Goal: Information Seeking & Learning: Learn about a topic

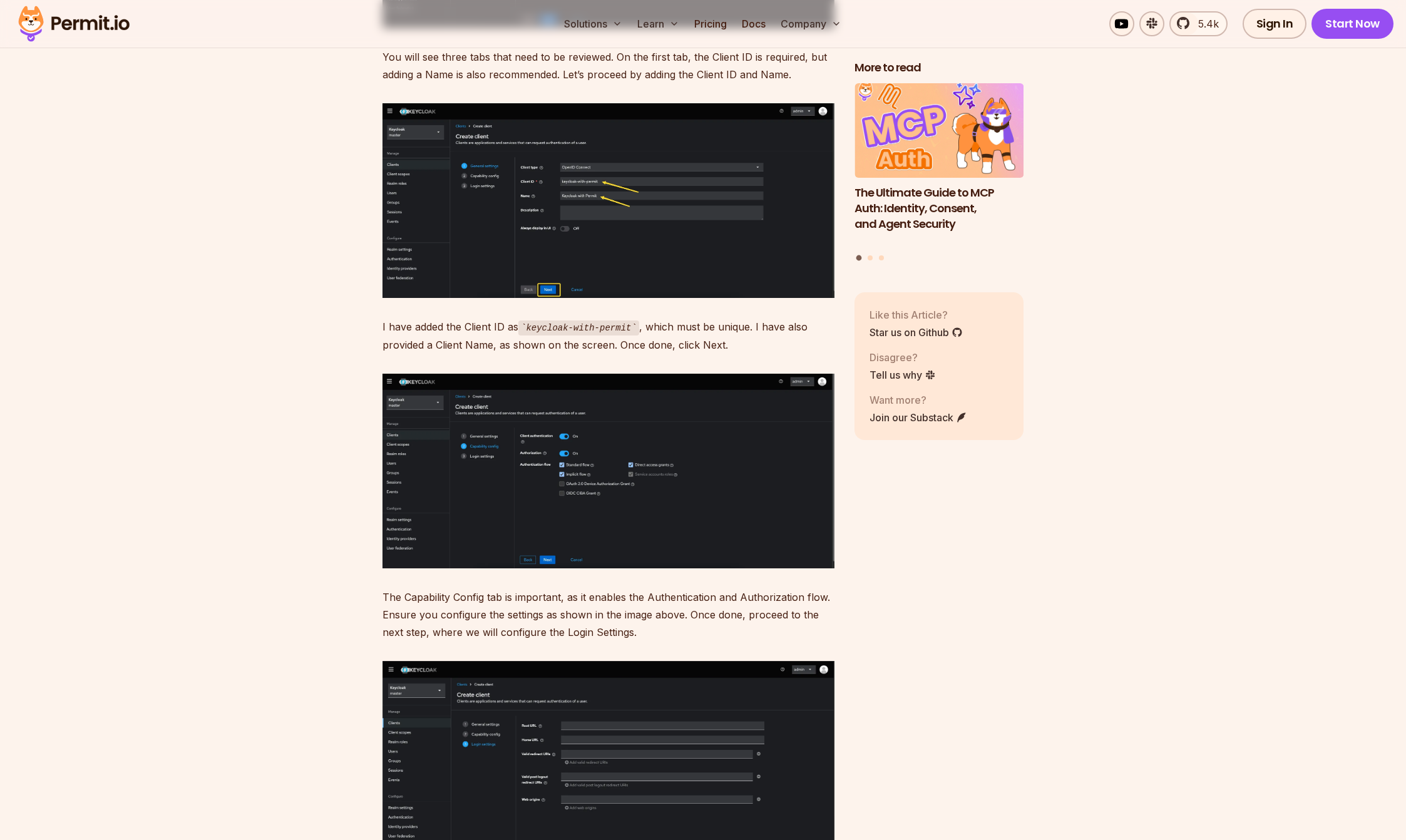
scroll to position [5532, 0]
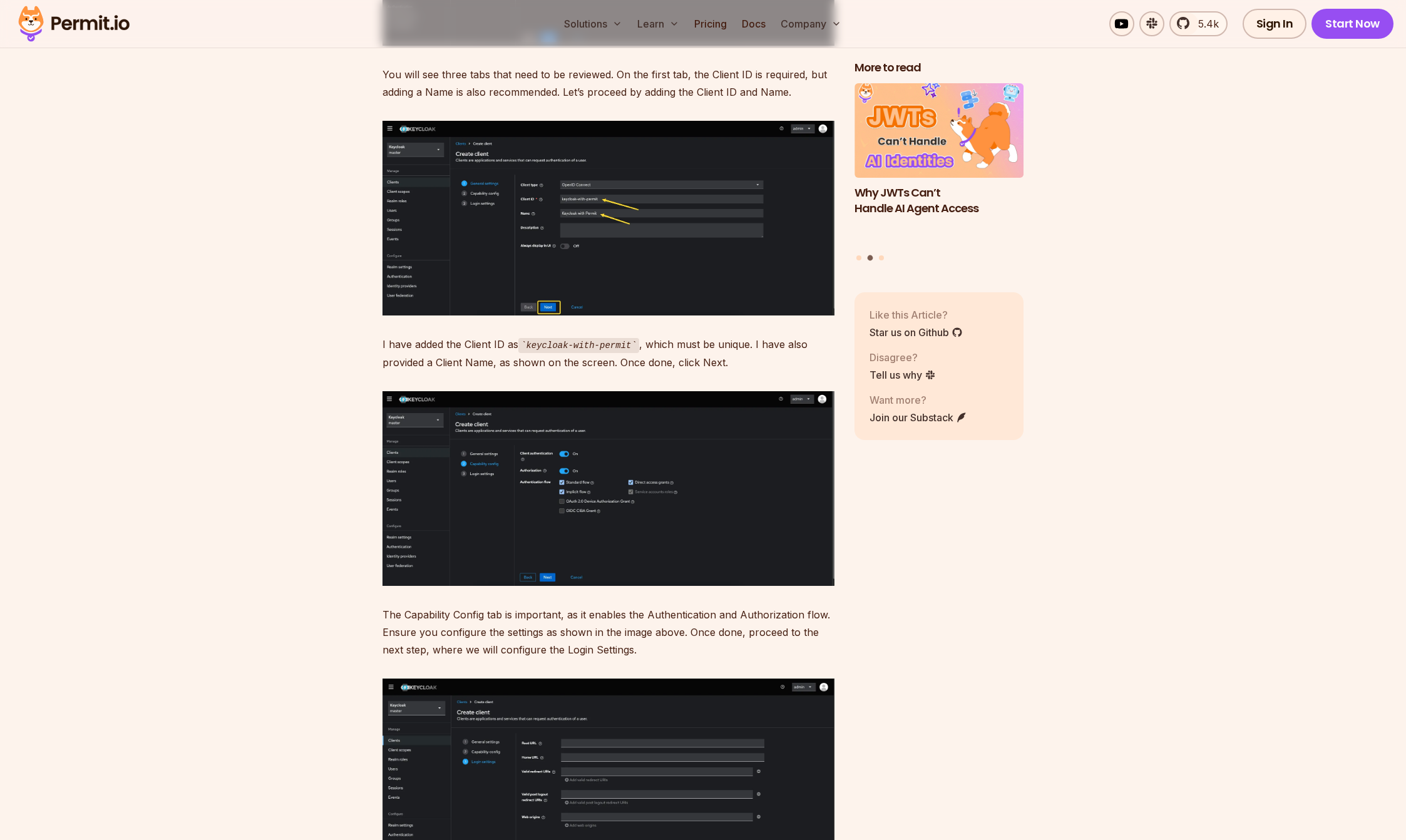
click at [575, 516] on img at bounding box center [608, 489] width 452 height 195
click at [568, 472] on img at bounding box center [608, 489] width 452 height 195
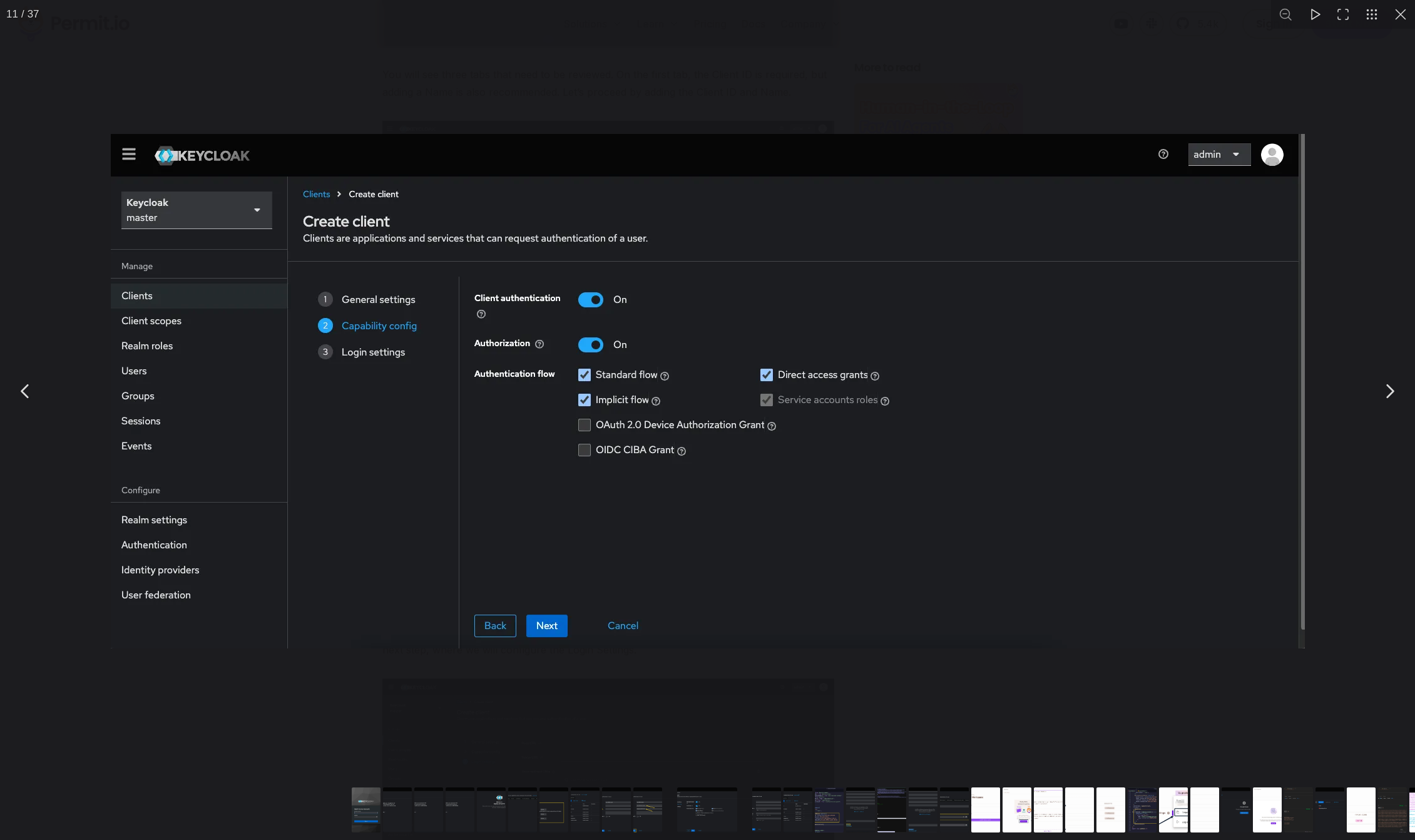
click at [688, 695] on div "You can close this modal content with the ESC key" at bounding box center [708, 391] width 1415 height 782
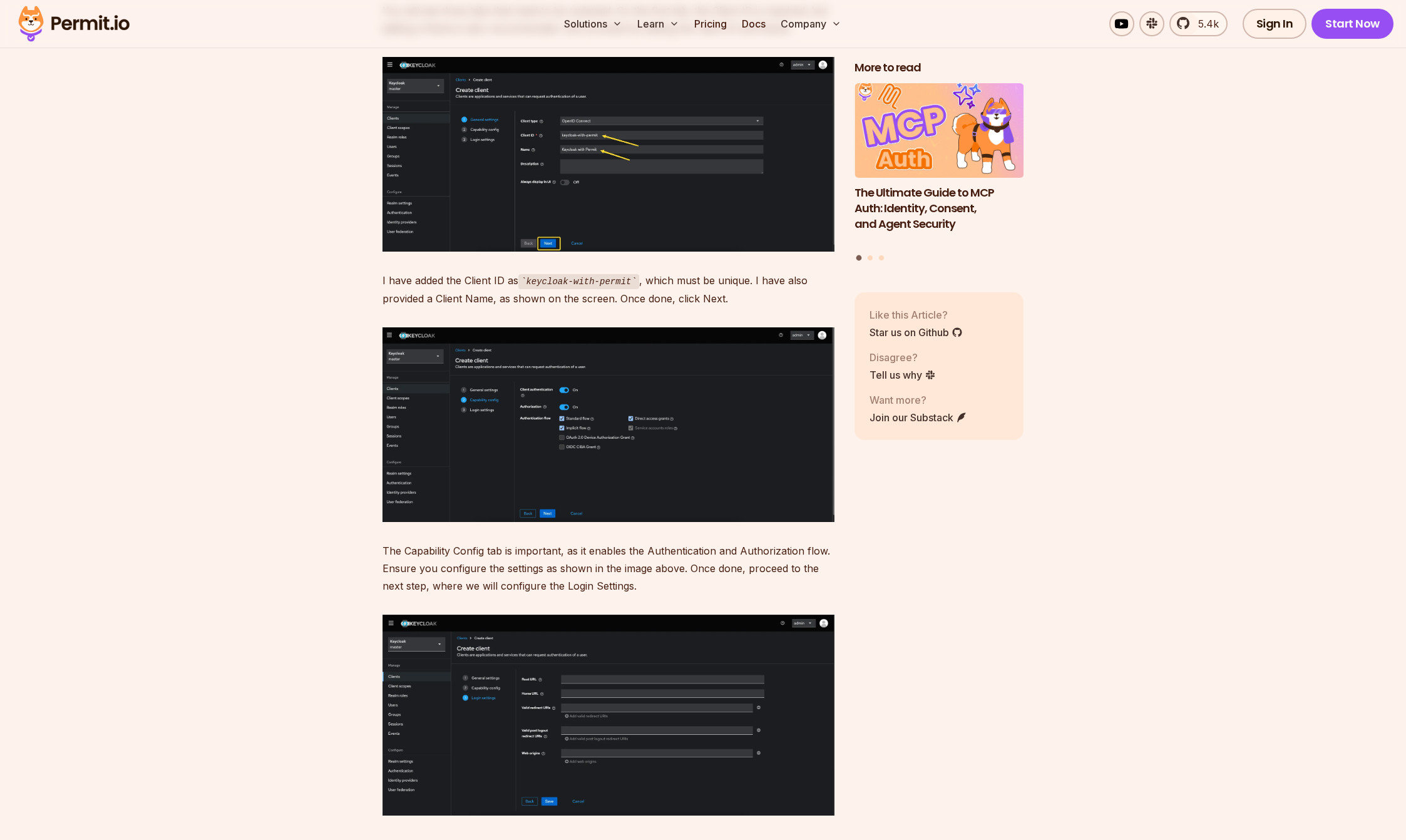
scroll to position [5610, 0]
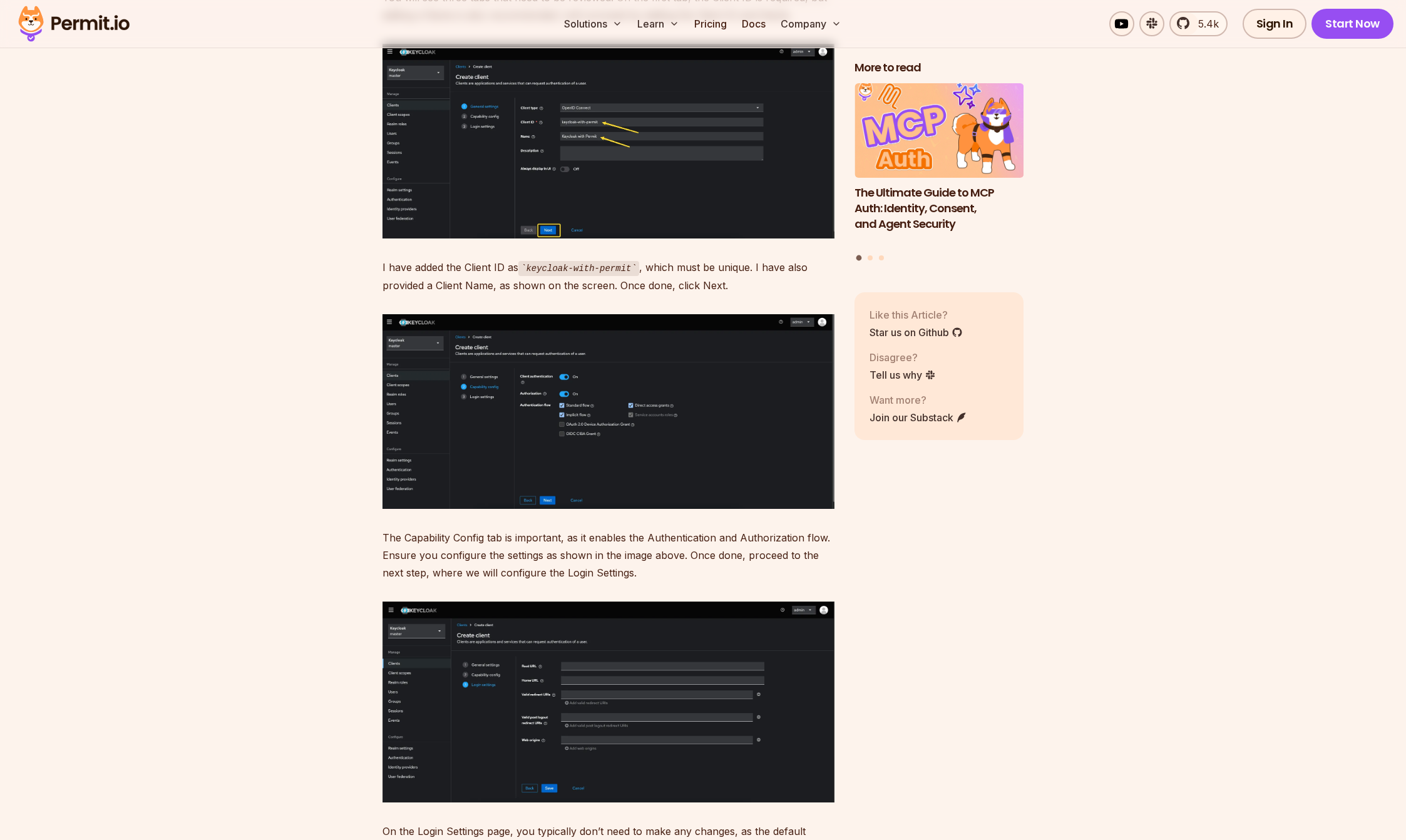
click at [520, 664] on img at bounding box center [608, 701] width 452 height 201
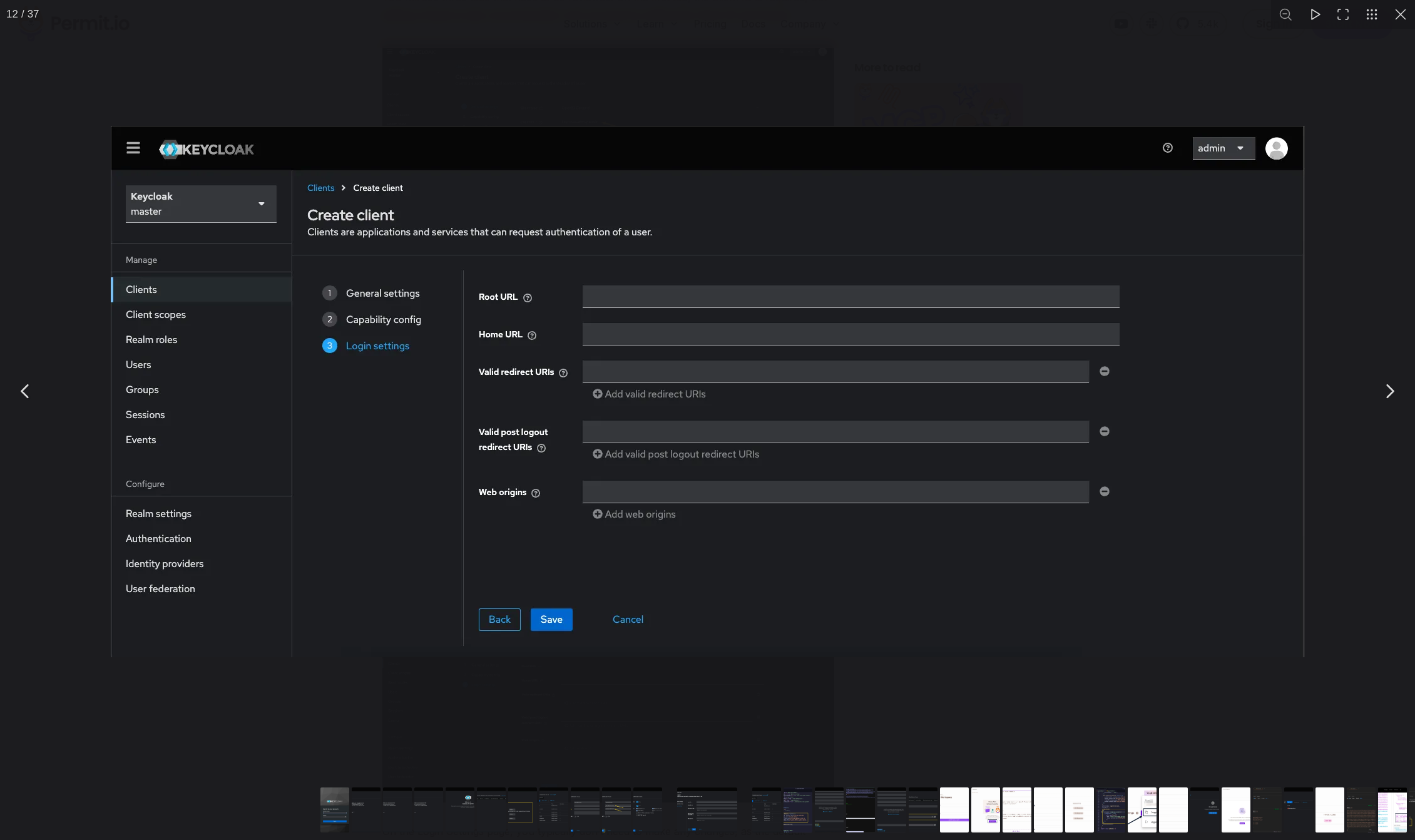
click at [220, 738] on div "You can close this modal content with the ESC key" at bounding box center [708, 391] width 1415 height 782
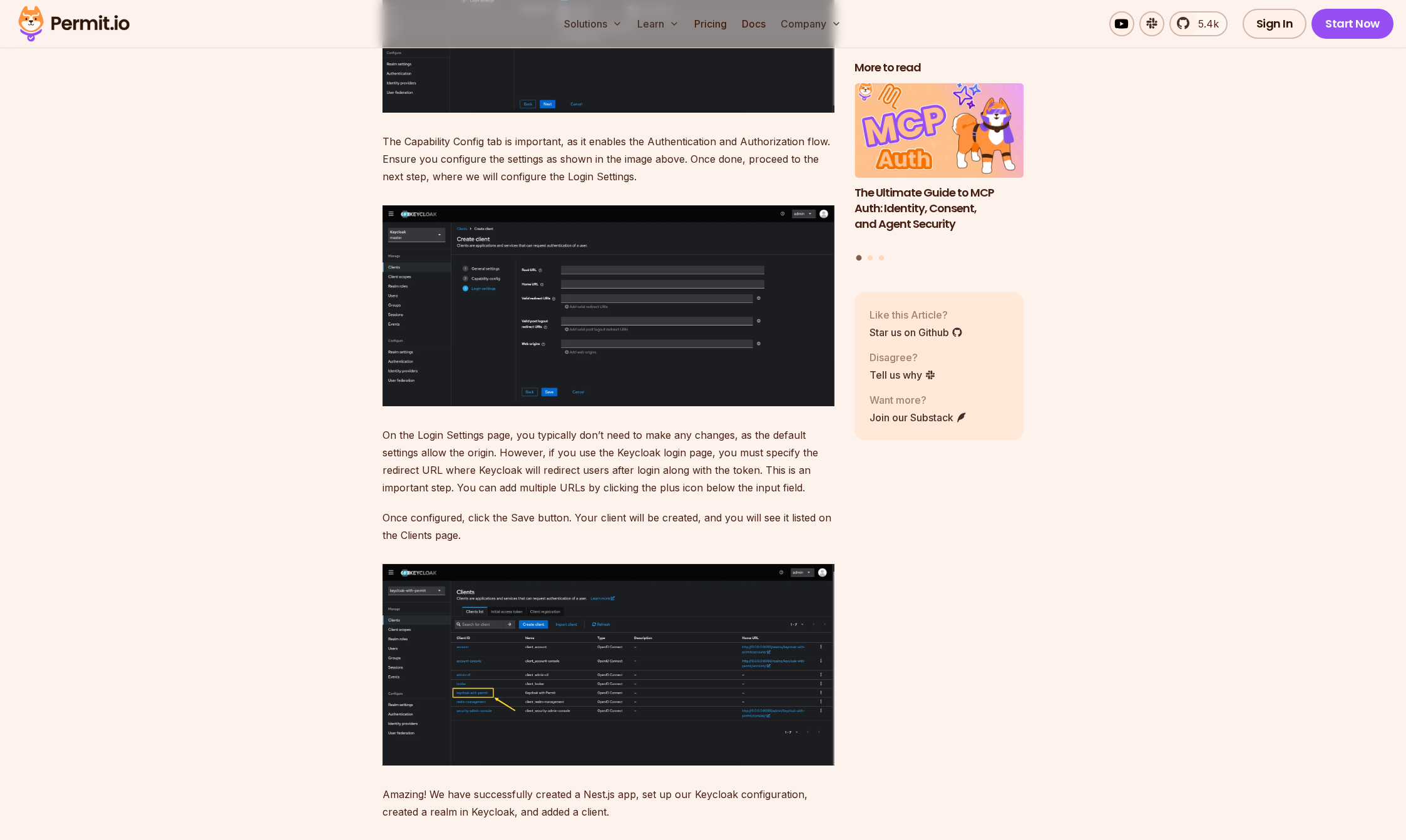
scroll to position [6098, 0]
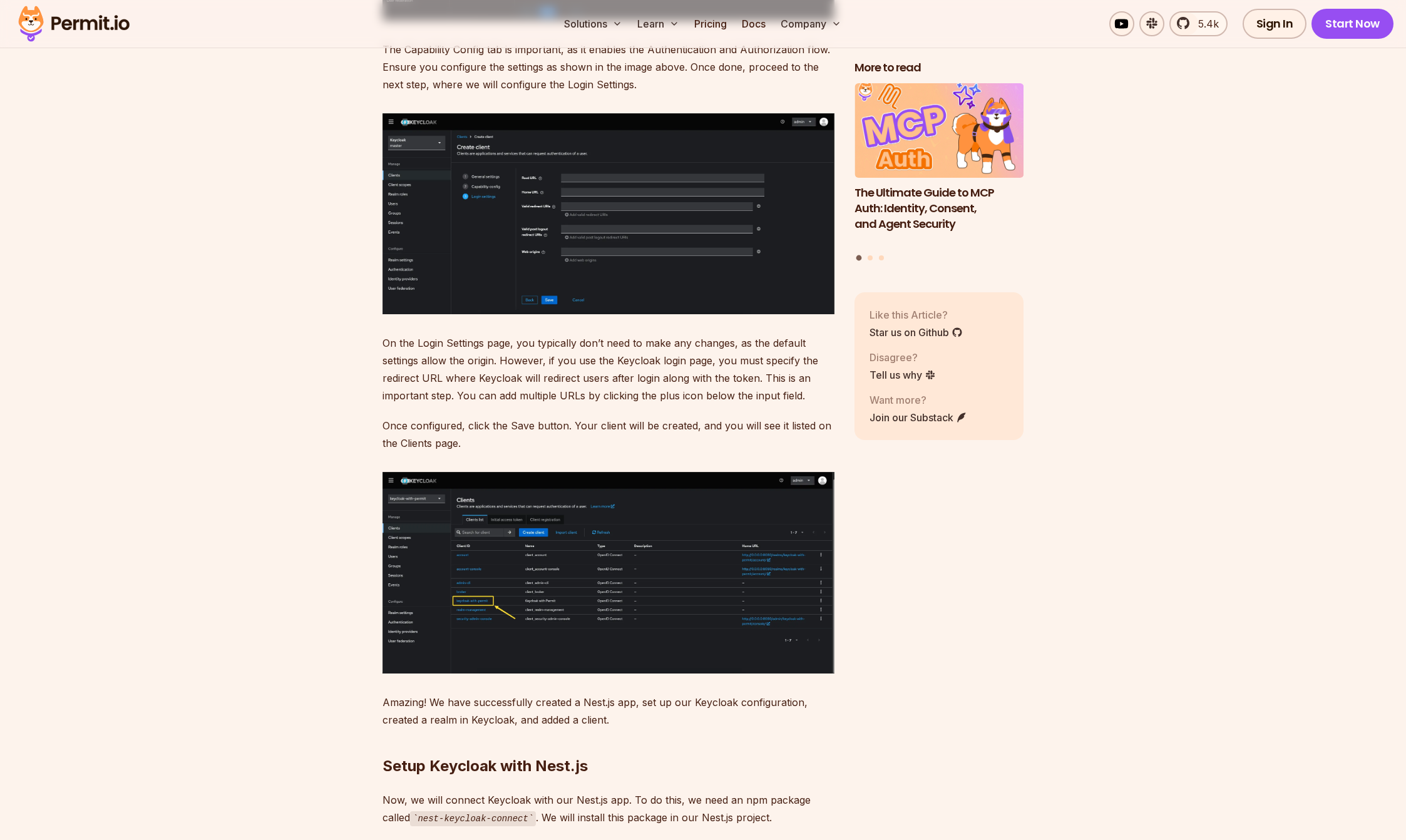
click at [510, 602] on img at bounding box center [608, 572] width 452 height 201
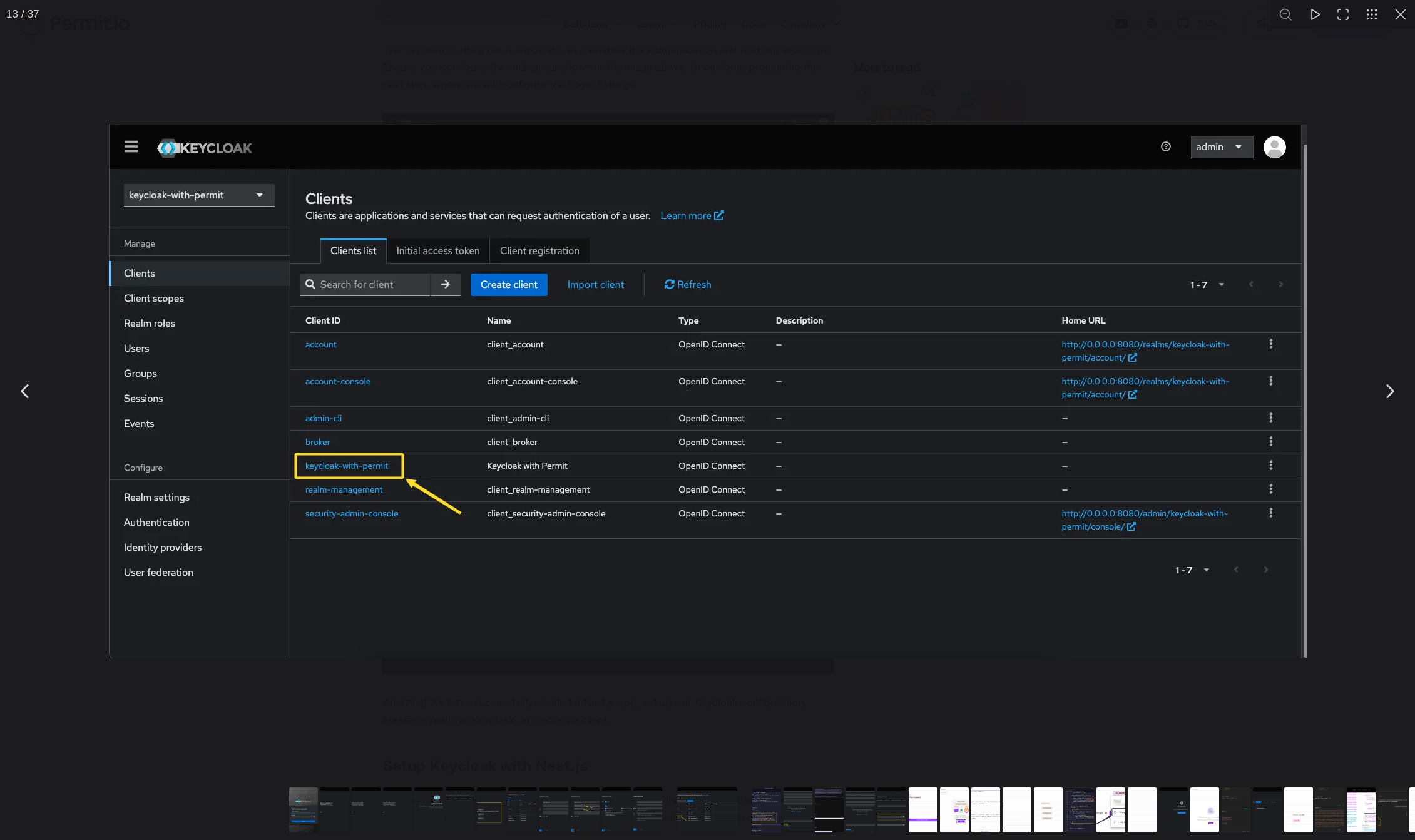
click at [385, 654] on img "You can close this modal content with the ESC key" at bounding box center [708, 392] width 1198 height 534
click at [527, 620] on img "You can close this modal content with the ESC key" at bounding box center [708, 392] width 1198 height 534
click at [509, 658] on div "You can close this modal content with the ESC key" at bounding box center [708, 391] width 1415 height 782
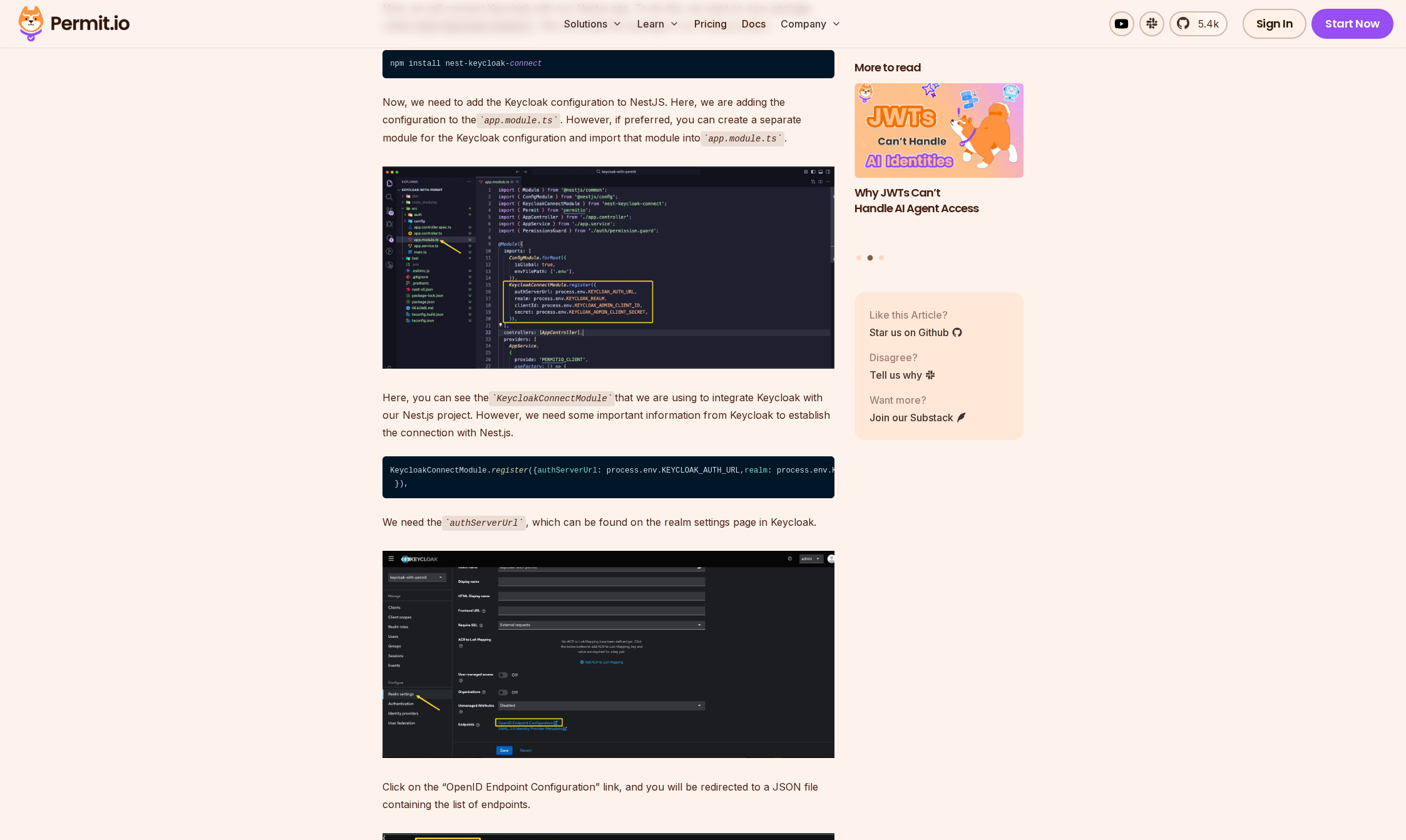
scroll to position [6956, 0]
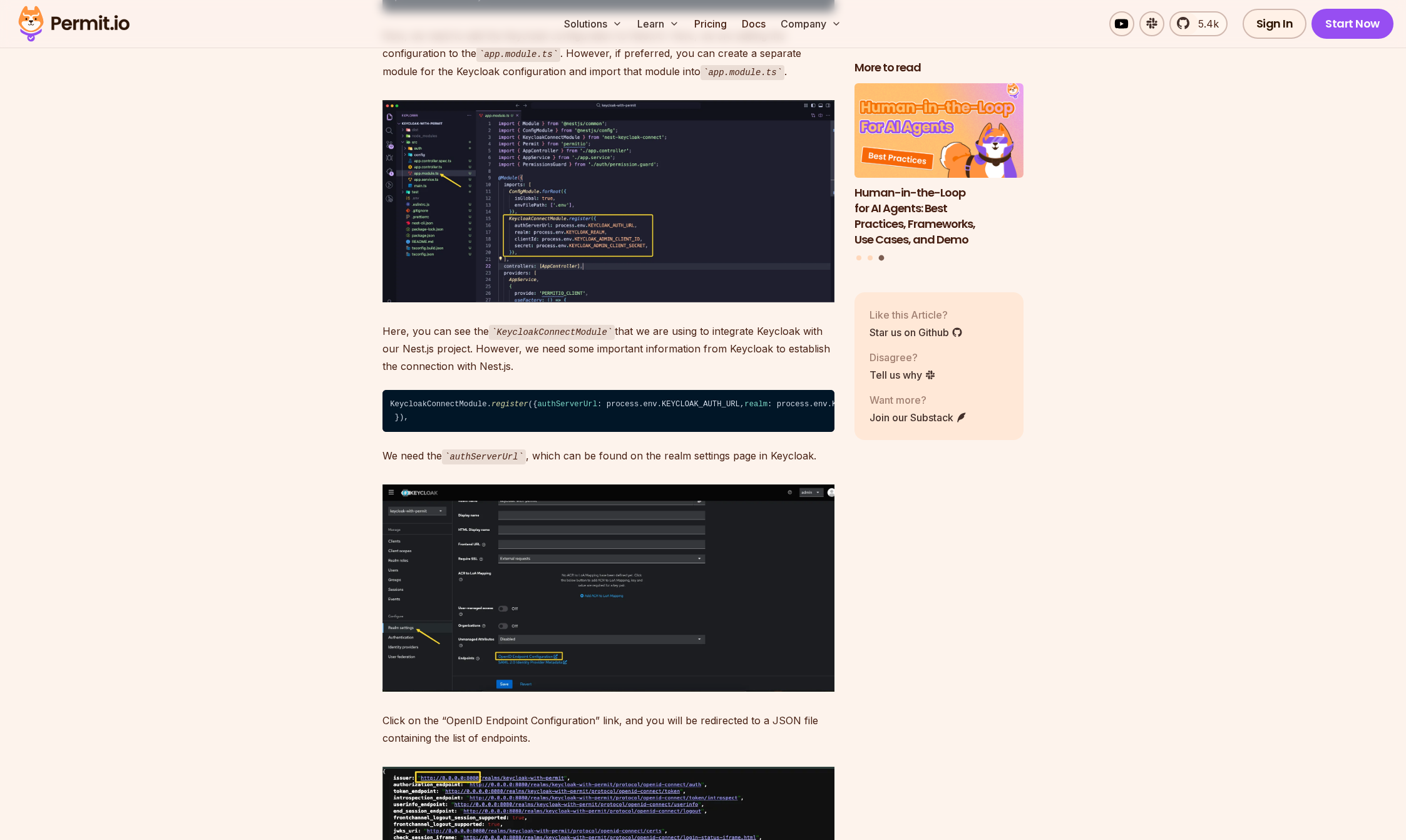
click at [481, 646] on img at bounding box center [608, 588] width 452 height 207
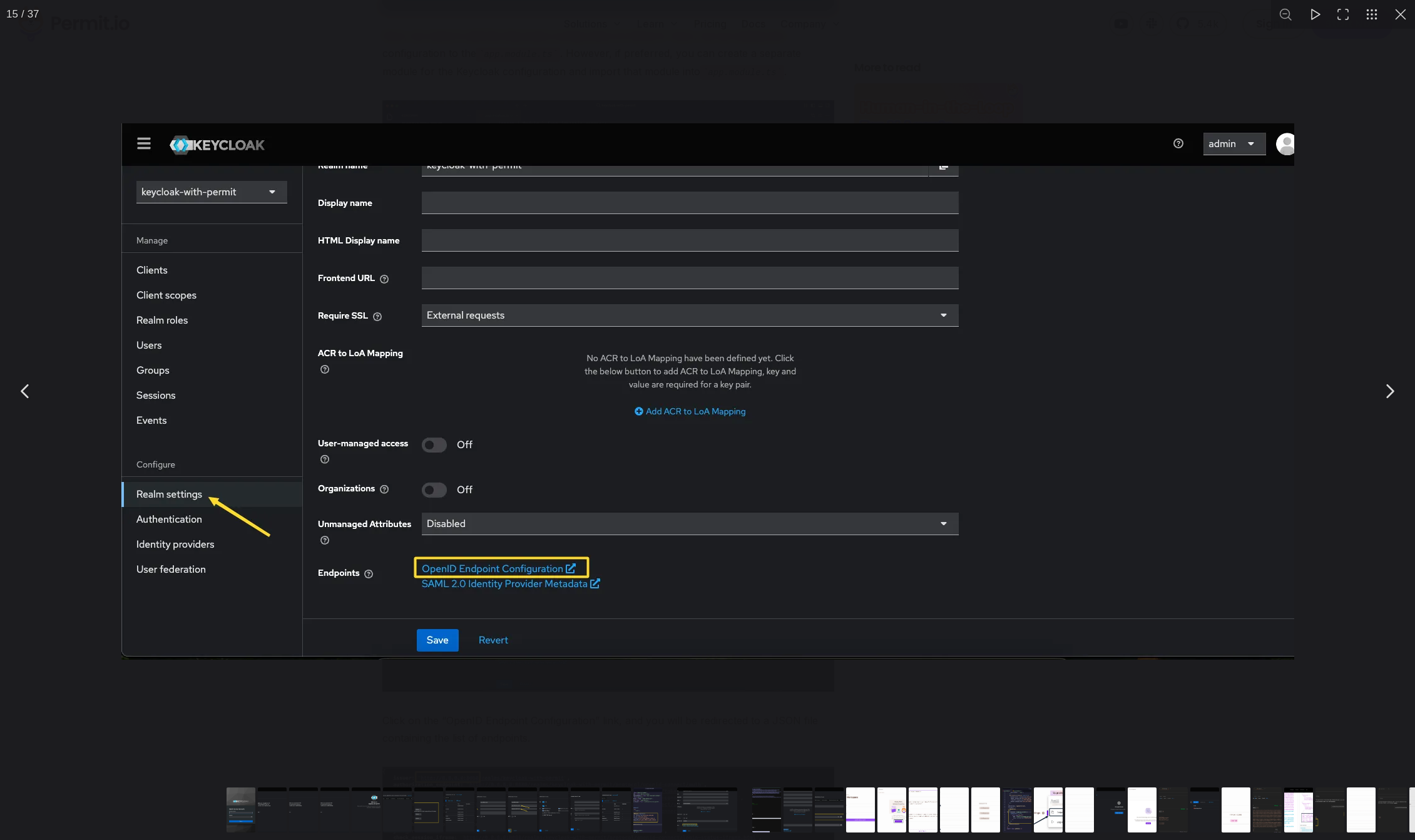
click at [335, 683] on div "You can close this modal content with the ESC key" at bounding box center [708, 391] width 1415 height 782
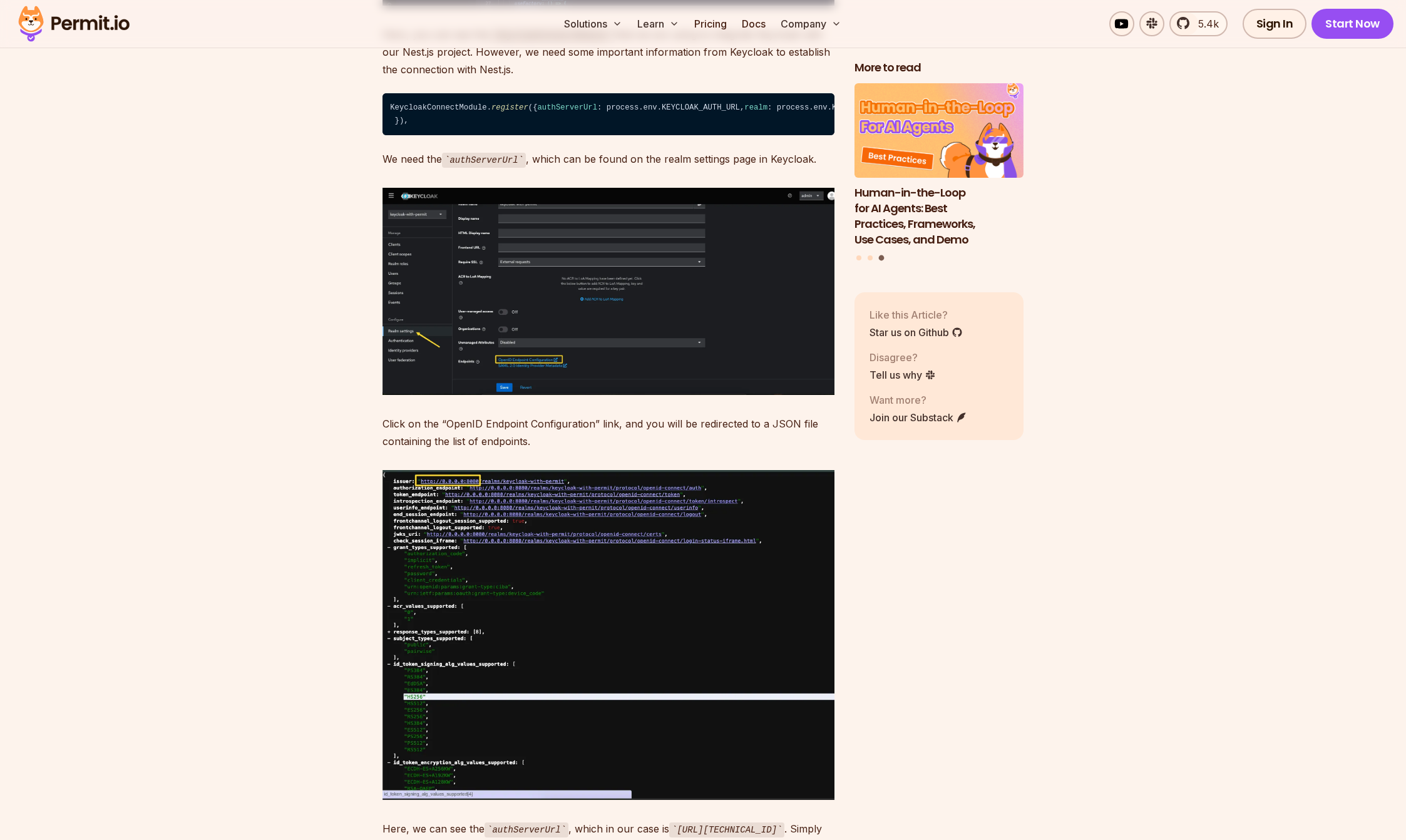
scroll to position [7267, 0]
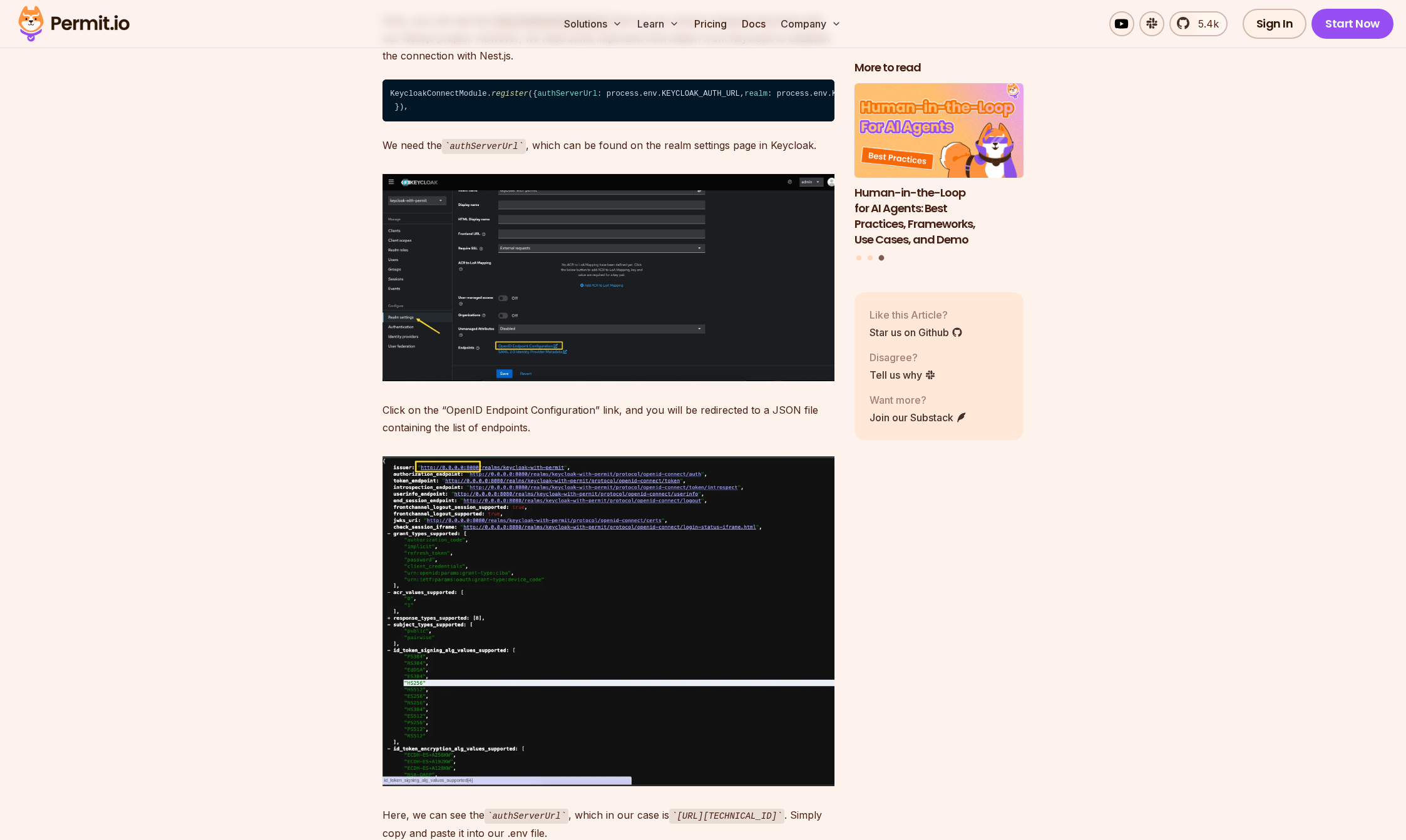
click at [496, 630] on img at bounding box center [608, 621] width 452 height 330
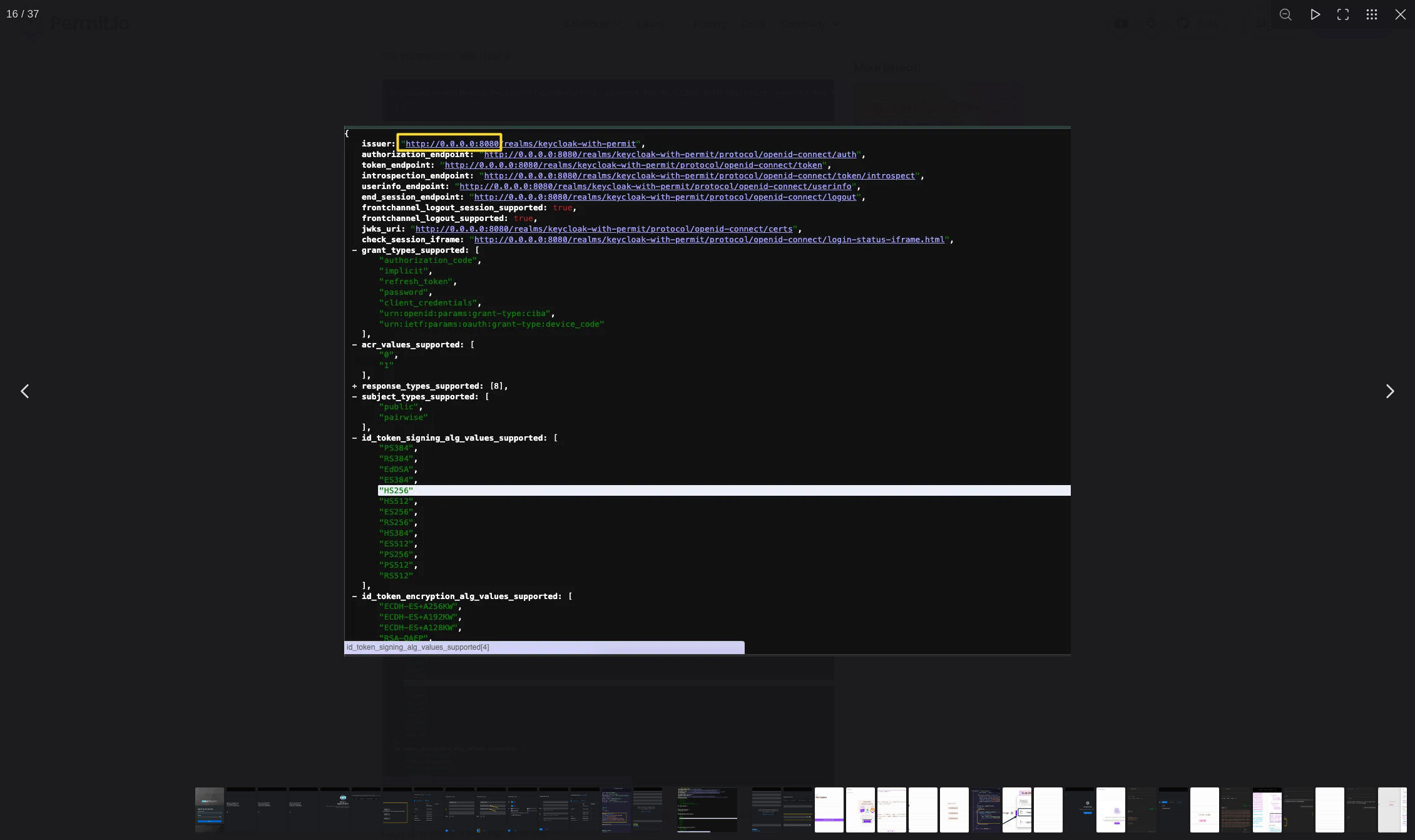
click at [265, 660] on div "You can close this modal content with the ESC key" at bounding box center [708, 391] width 1415 height 782
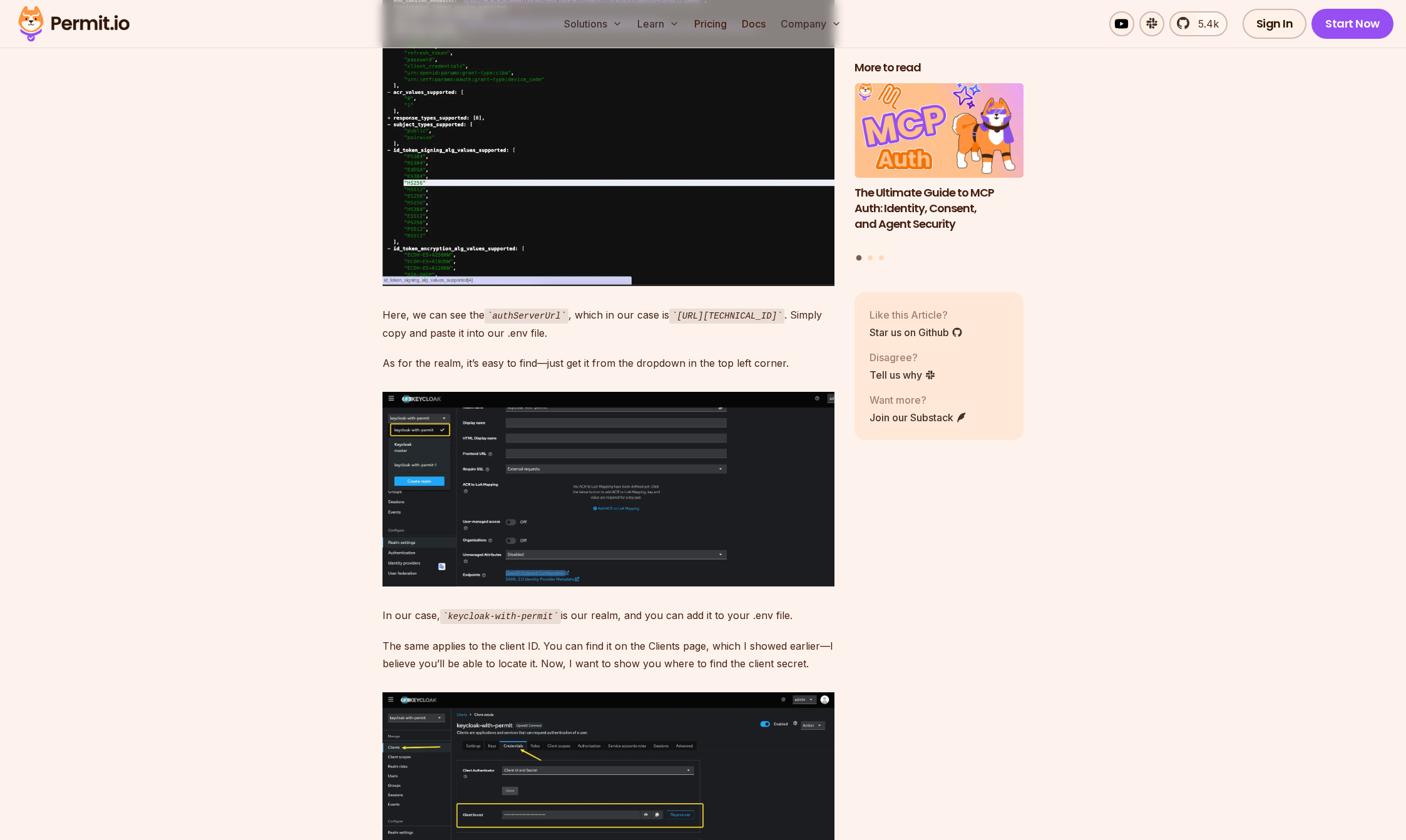
scroll to position [7768, 0]
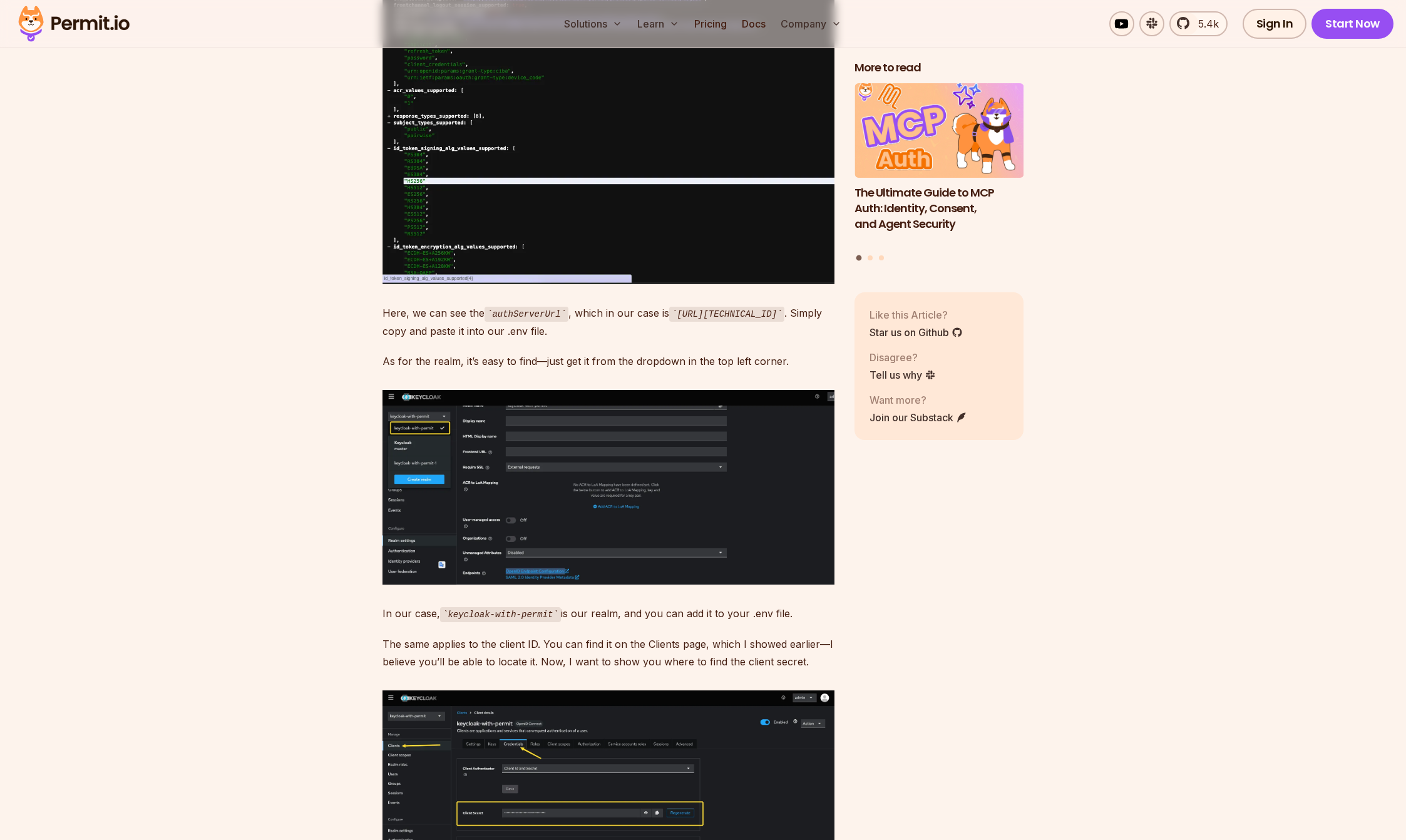
click at [456, 577] on img at bounding box center [608, 487] width 452 height 195
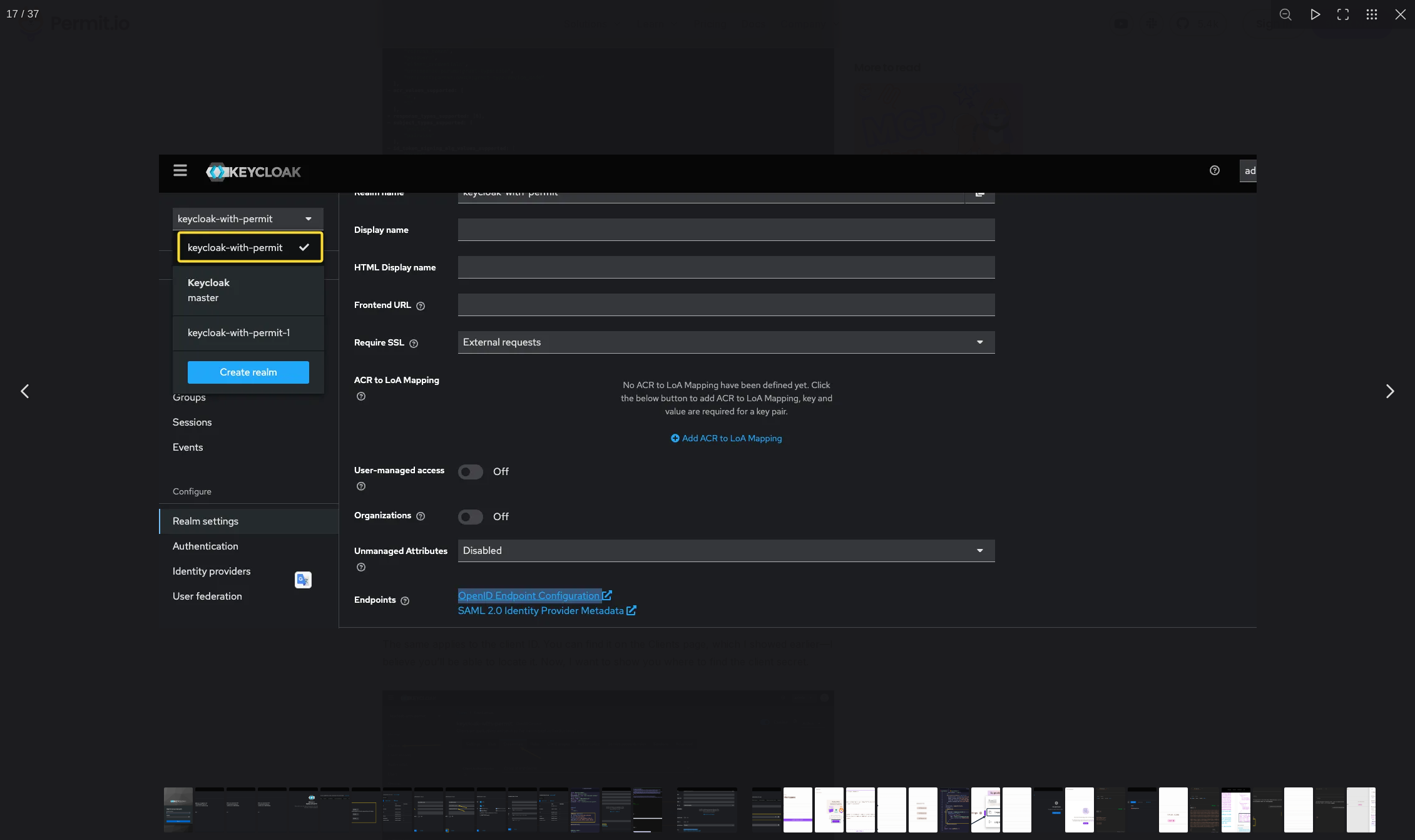
click at [325, 658] on div "You can close this modal content with the ESC key" at bounding box center [708, 391] width 1415 height 782
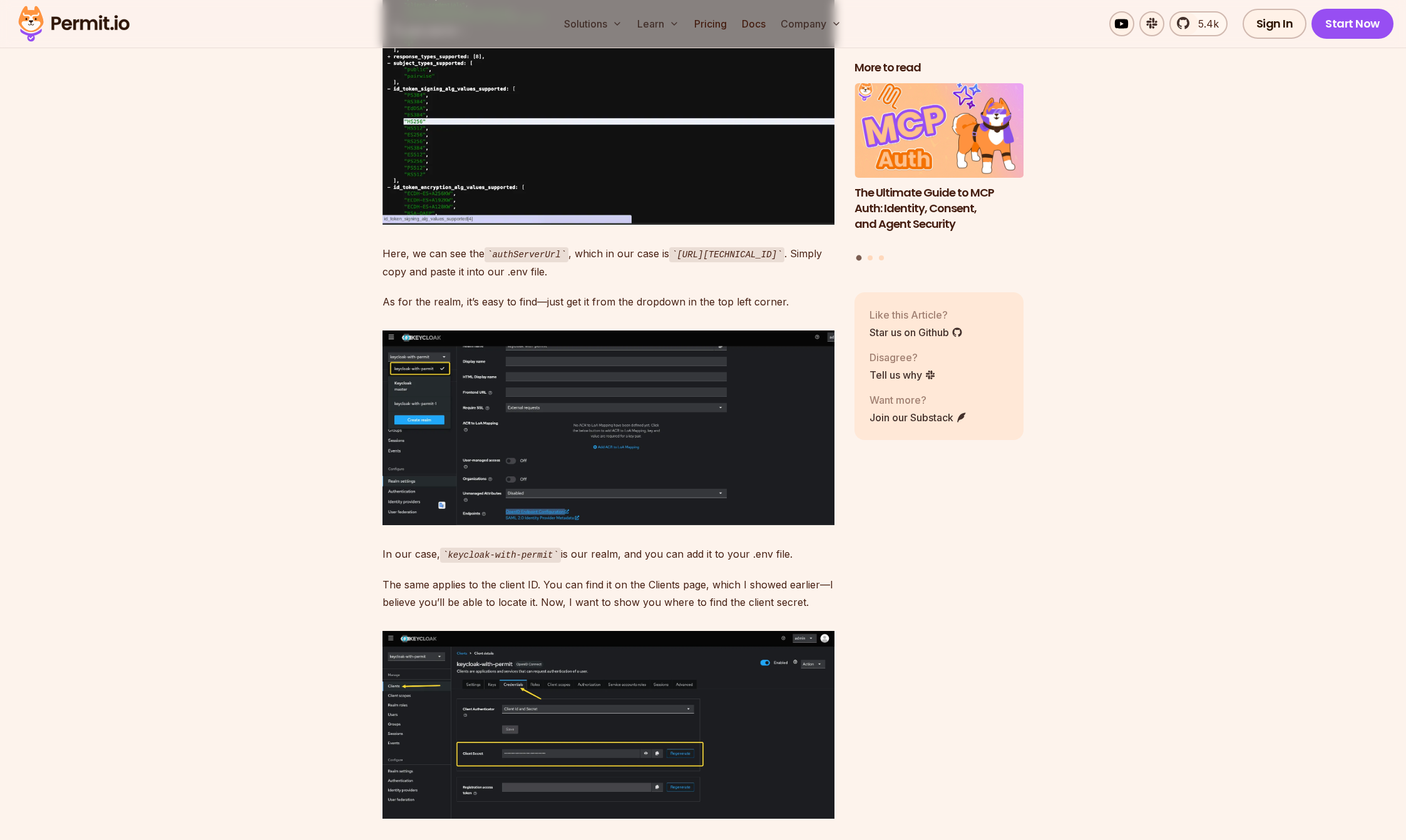
scroll to position [7995, 0]
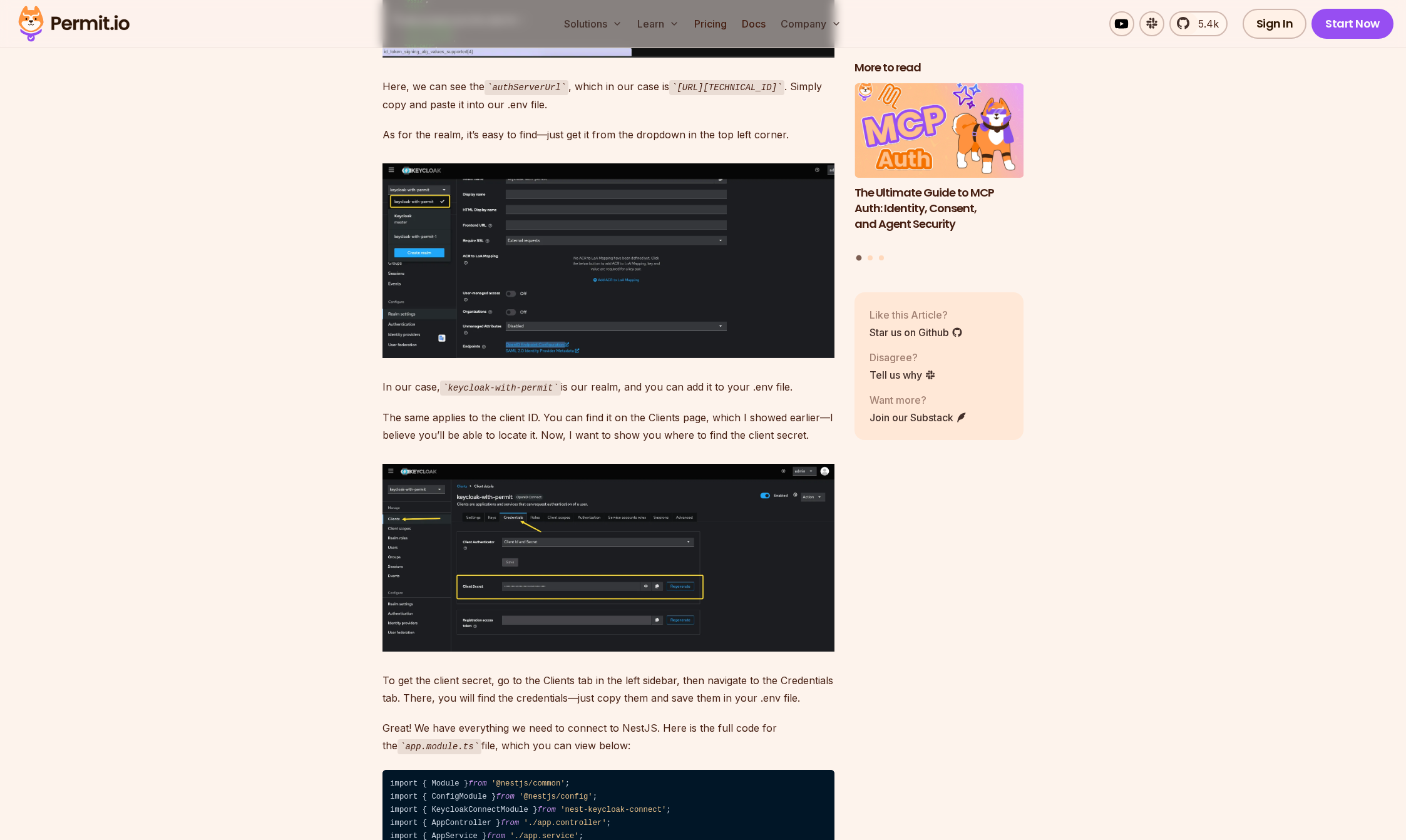
click at [465, 634] on img at bounding box center [608, 558] width 452 height 188
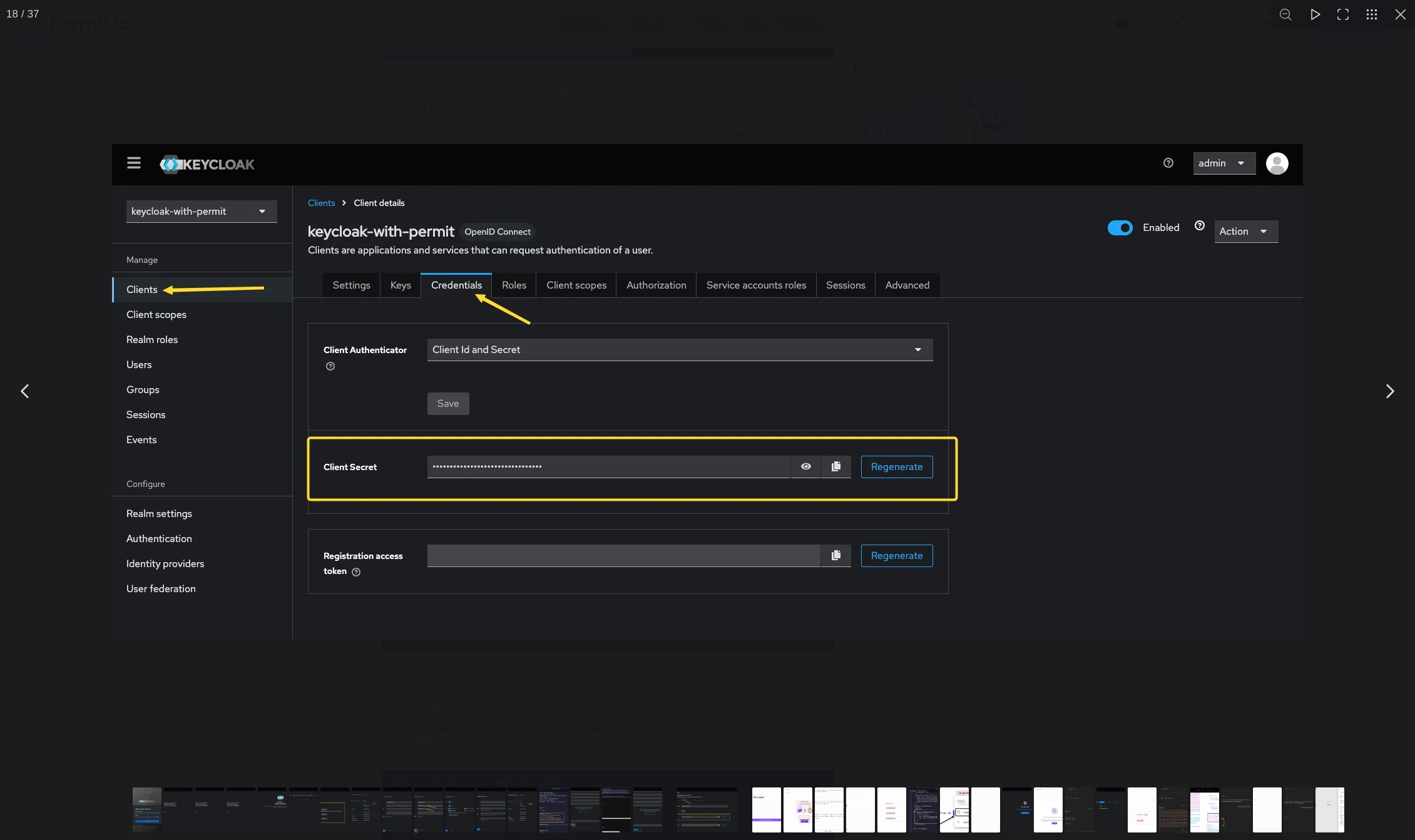
click at [407, 653] on div "You can close this modal content with the ESC key" at bounding box center [708, 391] width 1415 height 782
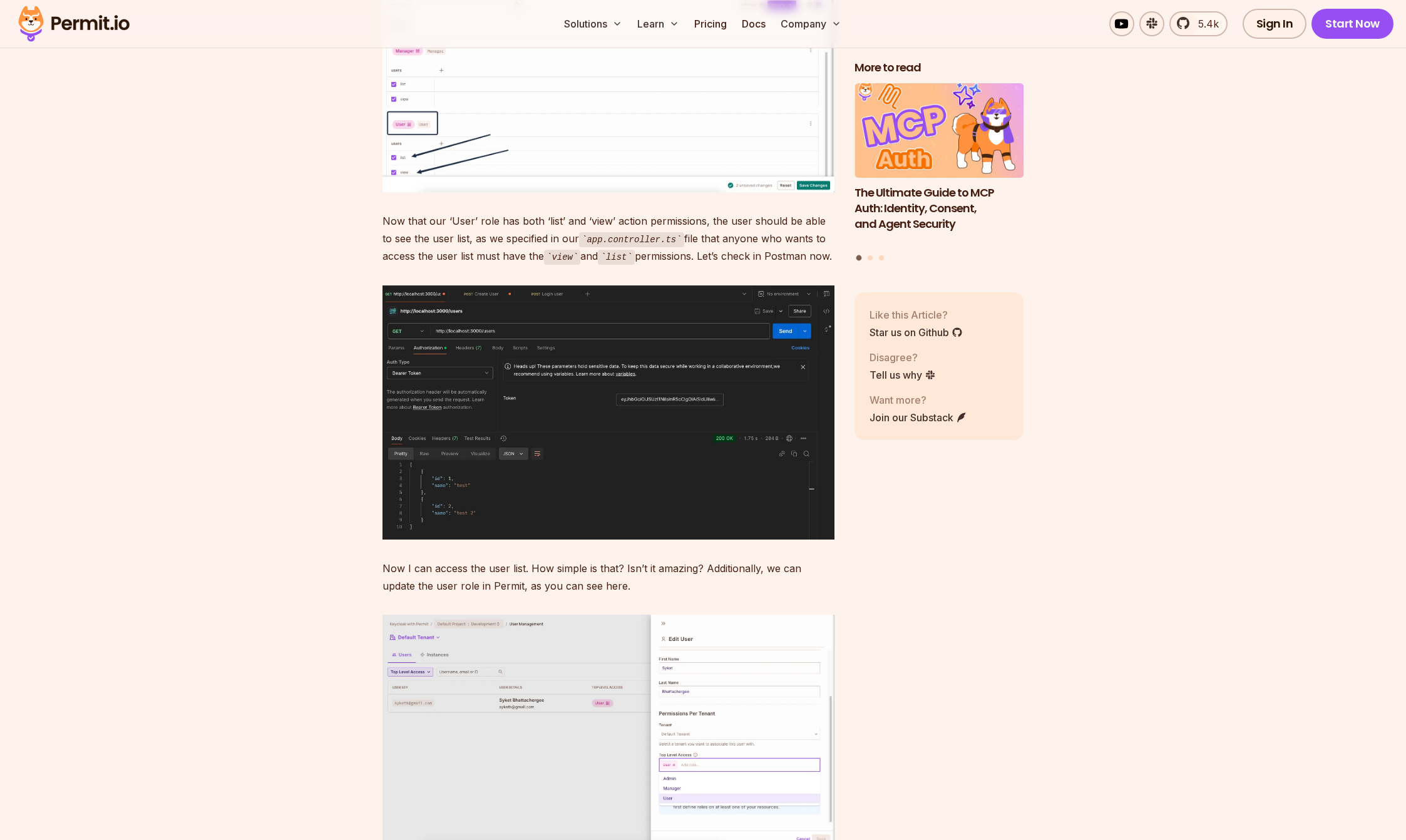
scroll to position [17859, 0]
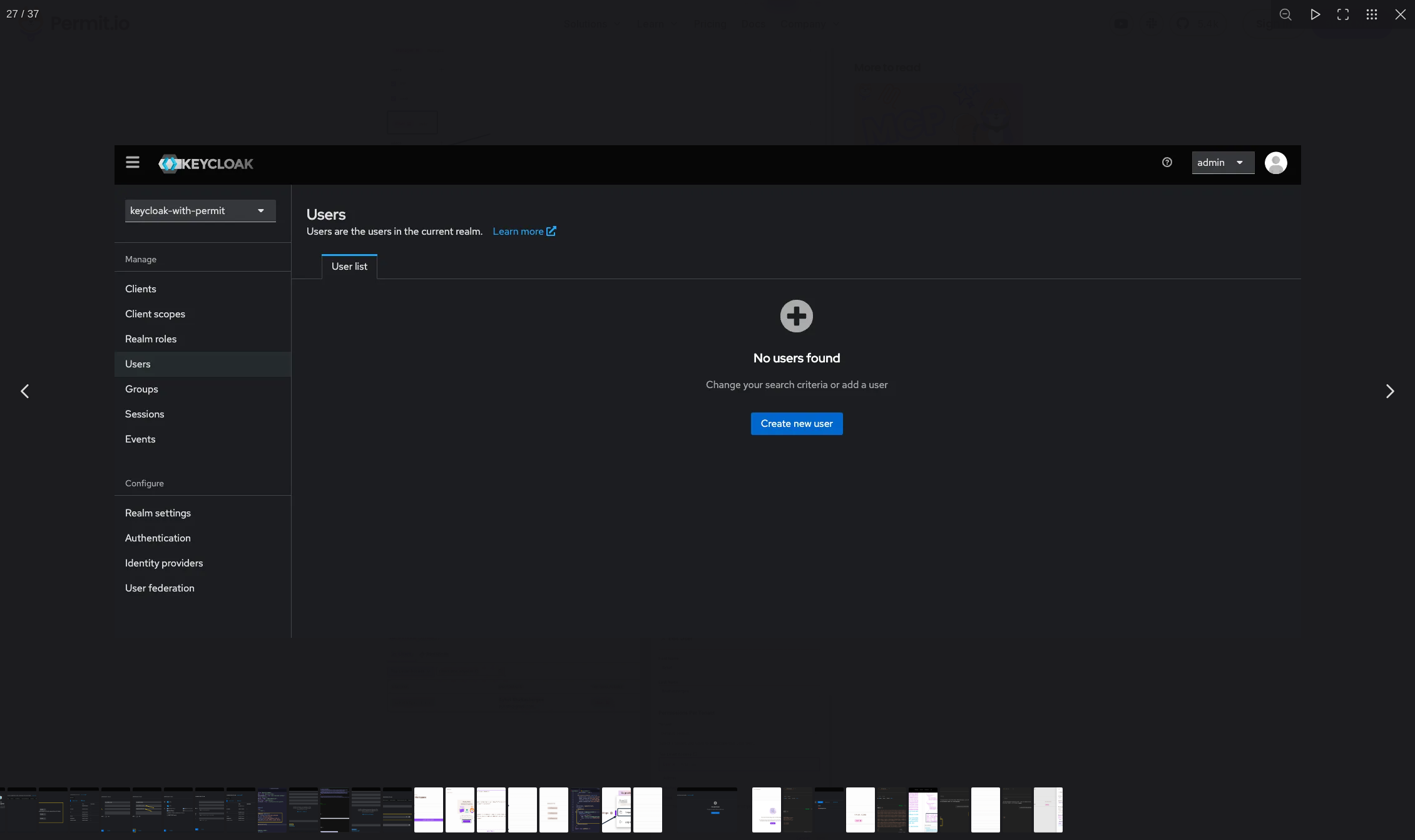
click at [349, 710] on div "You can close this modal content with the ESC key" at bounding box center [708, 391] width 1415 height 782
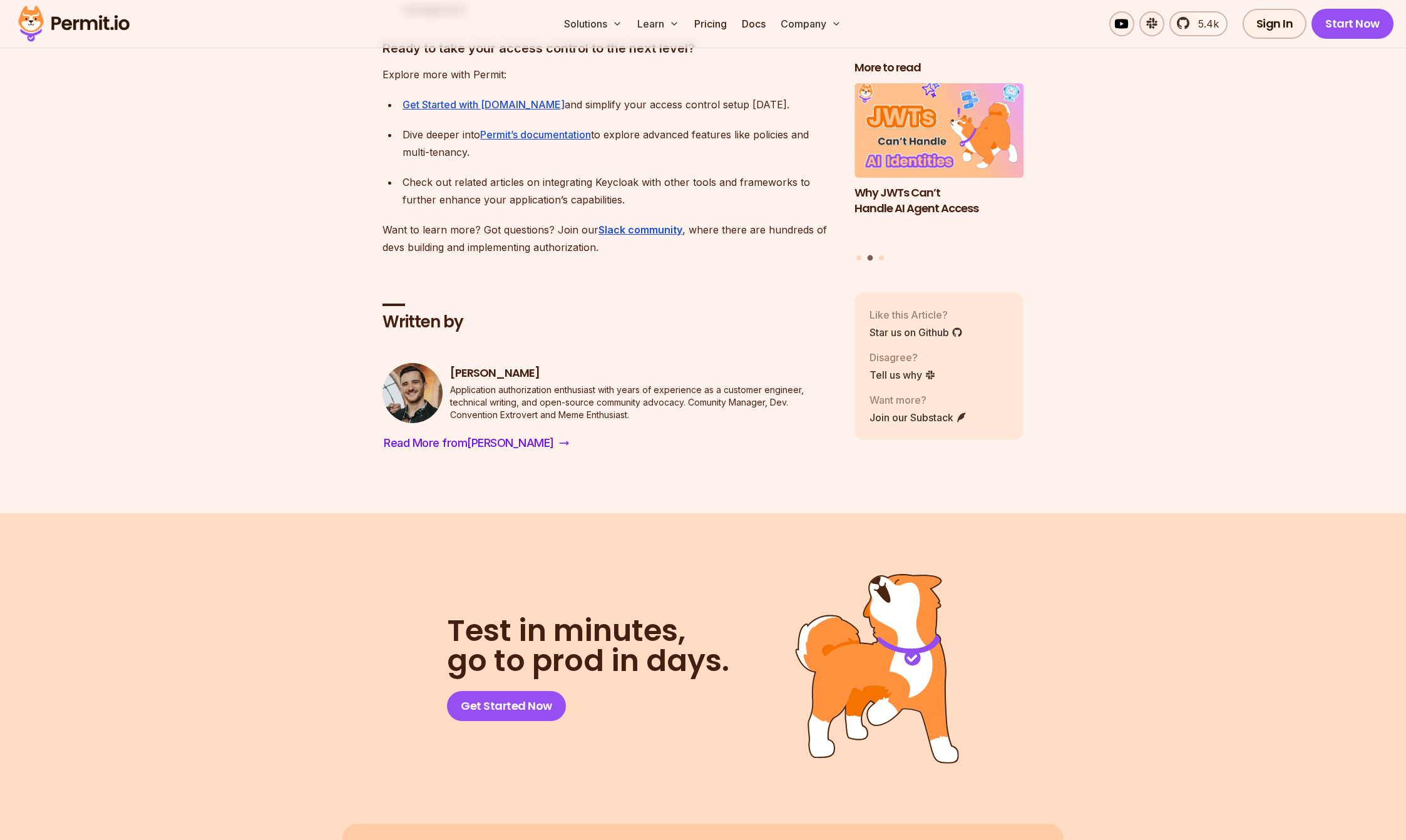
scroll to position [19024, 0]
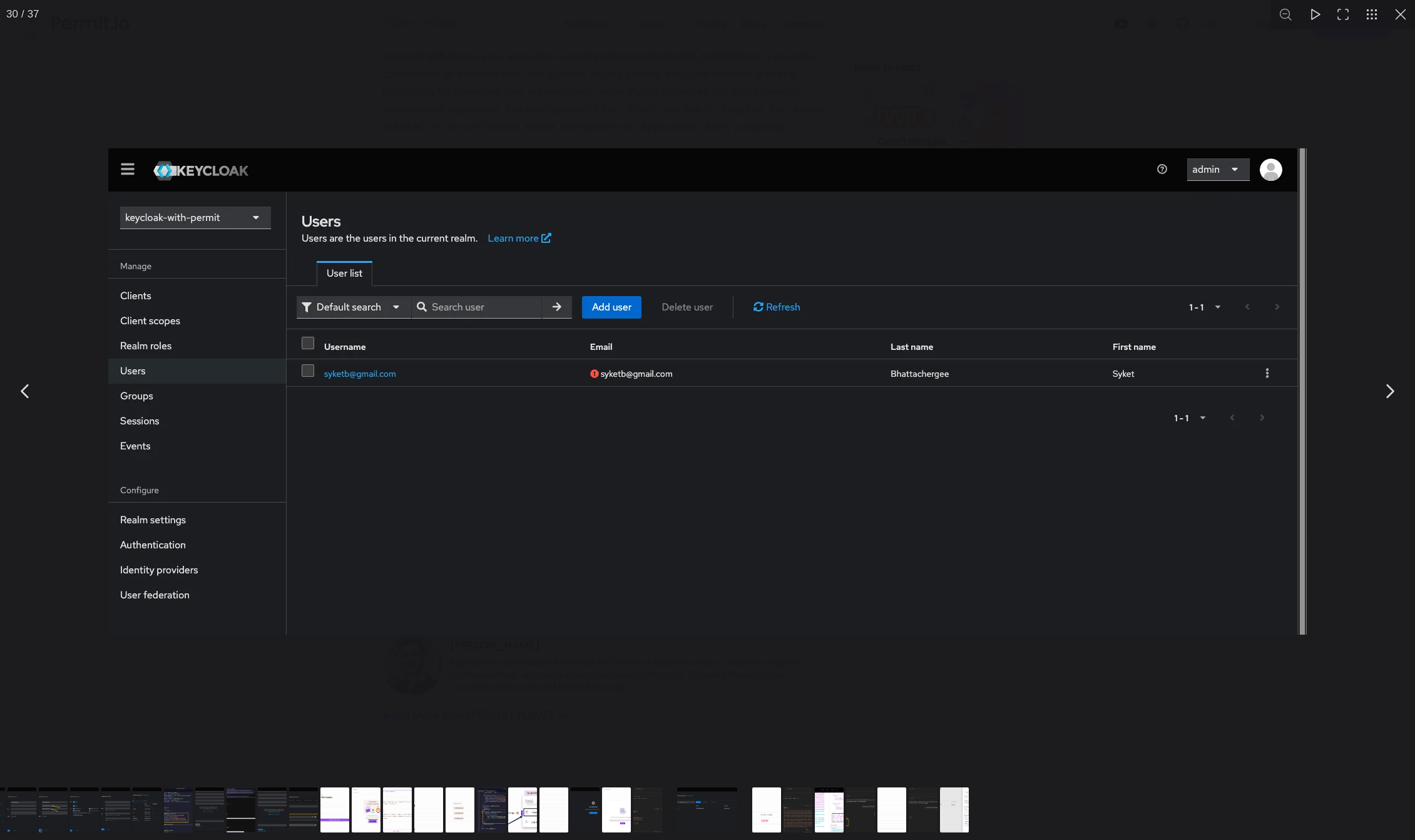
click at [392, 682] on div "You can close this modal content with the ESC key" at bounding box center [708, 391] width 1415 height 782
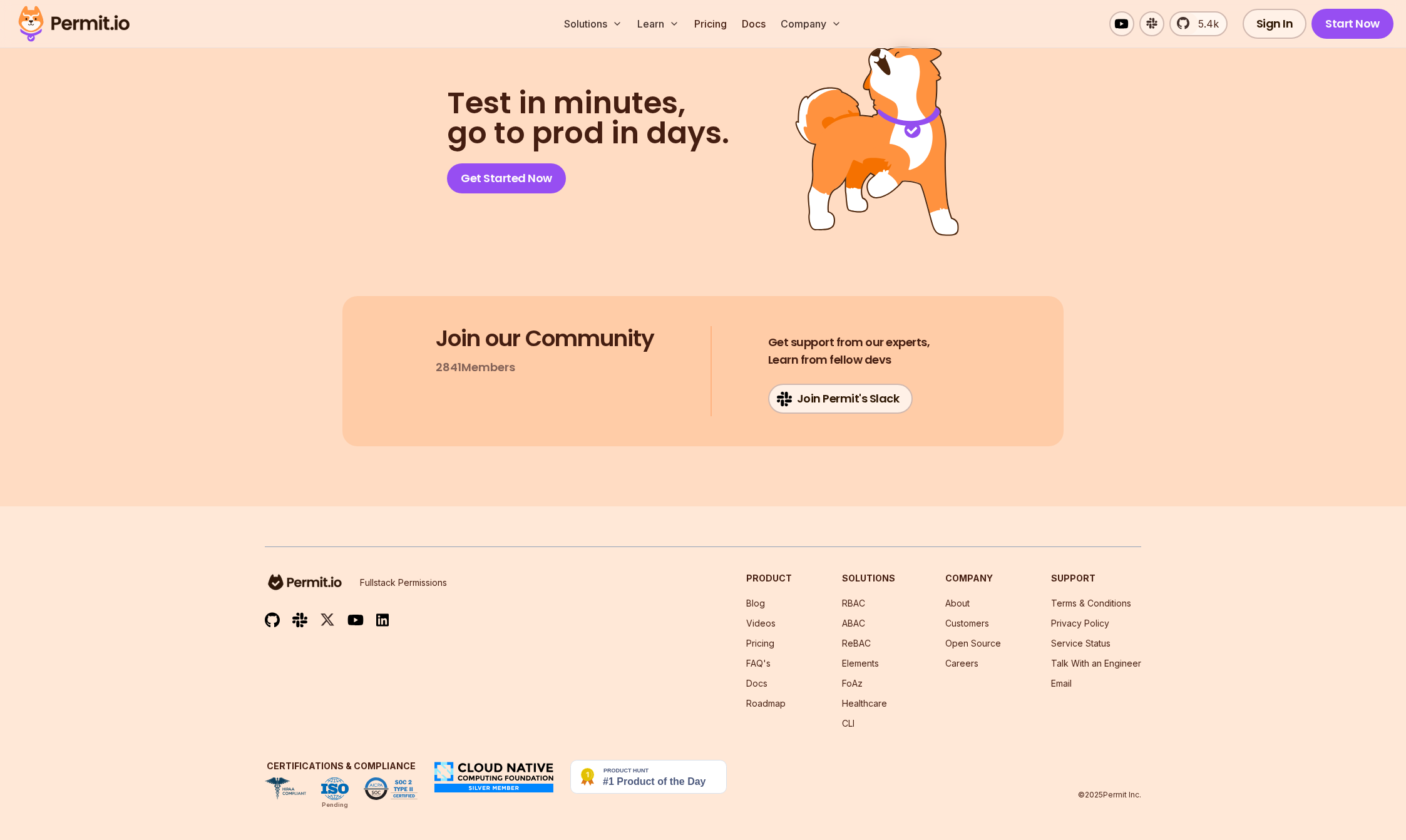
scroll to position [22544, 0]
